Goal: Find contact information: Find contact information

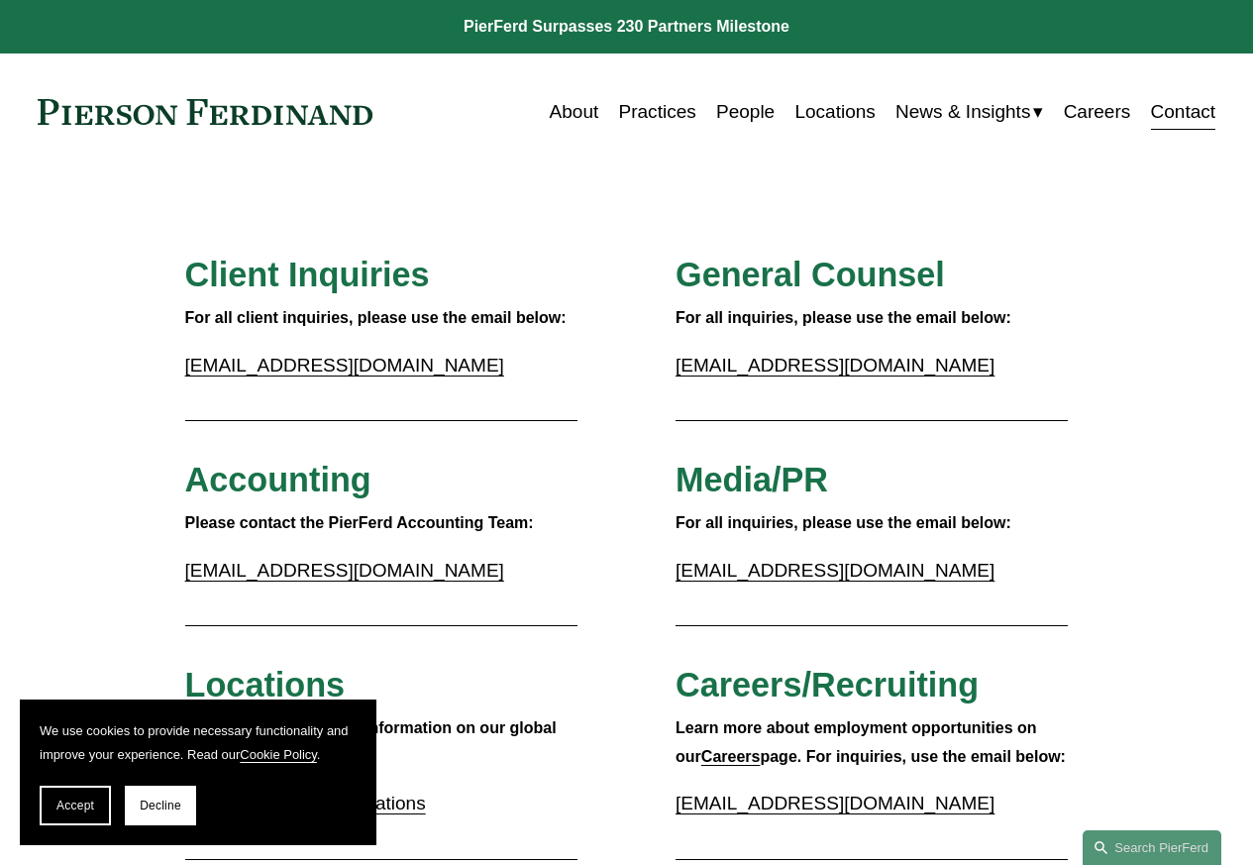
click at [239, 815] on div "Accept Decline" at bounding box center [198, 805] width 317 height 40
click at [80, 815] on button "Accept" at bounding box center [75, 805] width 71 height 40
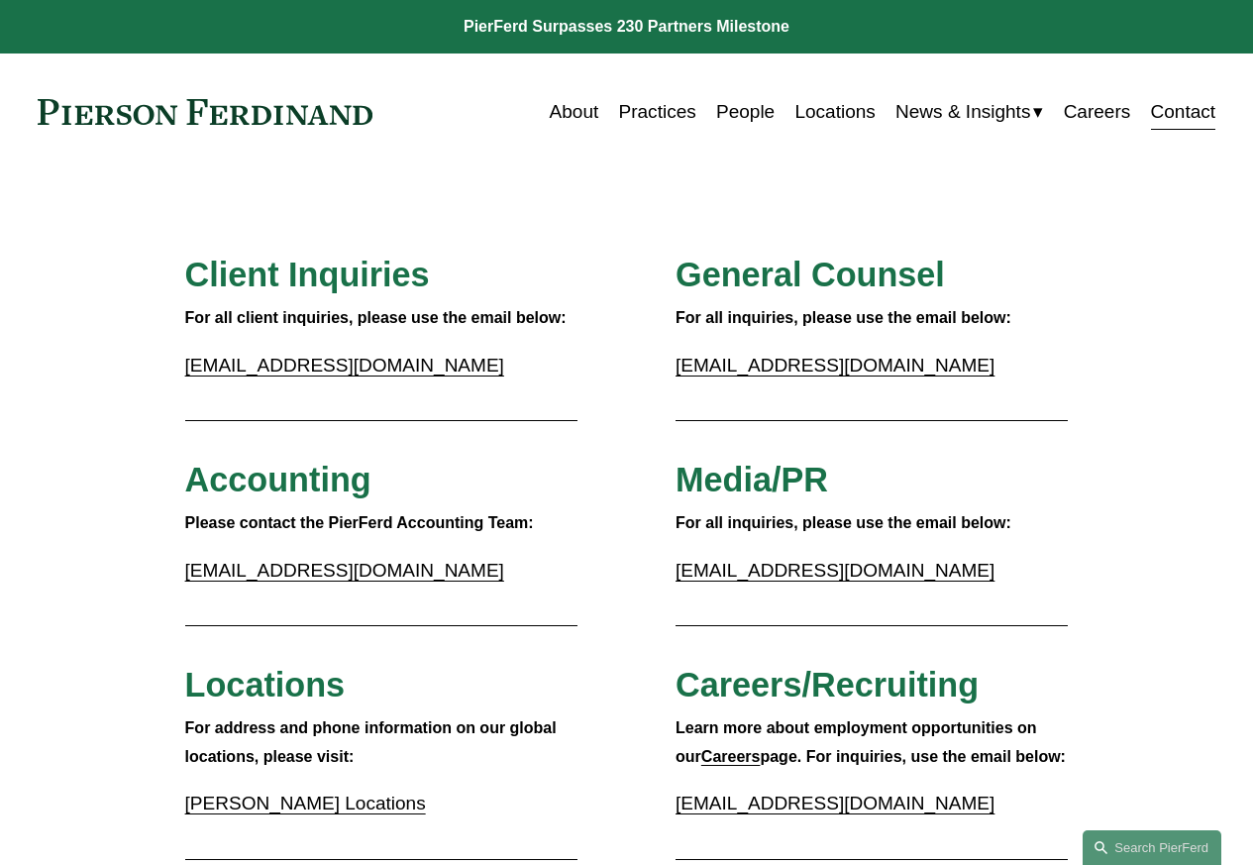
click at [289, 771] on p "For address and phone information on our global locations, please visit:" at bounding box center [381, 742] width 392 height 57
click at [249, 811] on link "Pierson Ferdinand Locations" at bounding box center [305, 802] width 241 height 21
